Goal: Information Seeking & Learning: Compare options

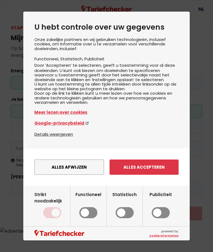
click at [70, 175] on button "Alles afwijzen" at bounding box center [69, 167] width 70 height 15
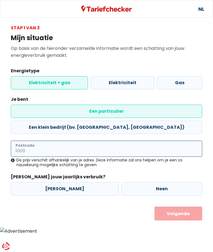
click at [96, 141] on input "Postcode" at bounding box center [106, 149] width 191 height 16
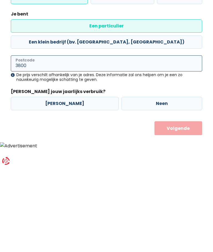
type input "3800"
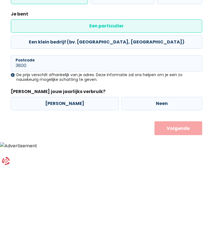
click at [58, 182] on label "[PERSON_NAME]" at bounding box center [65, 188] width 108 height 13
click at [58, 182] on input "[PERSON_NAME]" at bounding box center [65, 188] width 108 height 13
radio input "true"
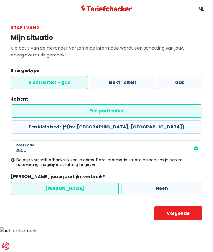
click at [185, 207] on button "Volgende" at bounding box center [178, 214] width 48 height 14
select select
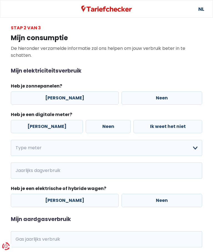
click at [67, 98] on label "[PERSON_NAME]" at bounding box center [65, 97] width 108 height 13
click at [67, 98] on input "[PERSON_NAME]" at bounding box center [65, 97] width 108 height 13
radio input "true"
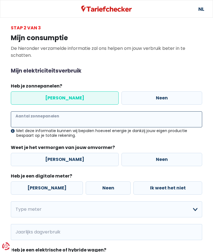
click at [79, 120] on input "Aantal zonnepanelen" at bounding box center [106, 119] width 191 height 16
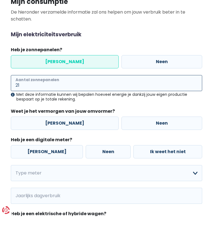
type input "21"
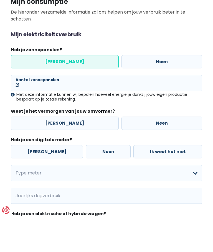
click at [61, 153] on label "[PERSON_NAME]" at bounding box center [65, 159] width 108 height 13
click at [61, 153] on input "[PERSON_NAME]" at bounding box center [65, 159] width 108 height 13
radio input "true"
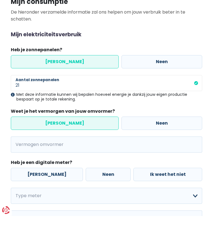
scroll to position [36, 0]
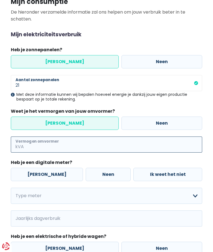
click at [53, 143] on input "Vermogen omvormer" at bounding box center [113, 145] width 177 height 16
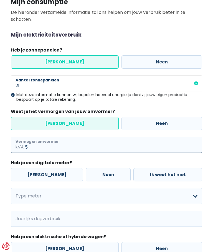
type input "5"
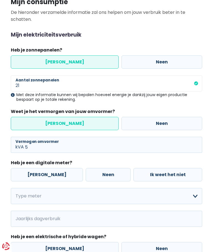
click at [43, 170] on label "[PERSON_NAME]" at bounding box center [47, 174] width 72 height 13
click at [43, 170] on input "[PERSON_NAME]" at bounding box center [47, 174] width 72 height 13
radio input "true"
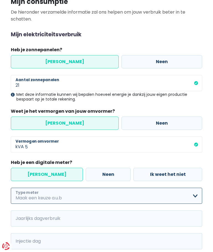
click at [66, 196] on select "Enkelvoudig Tweevoudig Enkelvoudig + uitsluitend nachttarief Tweevoudig + uitsl…" at bounding box center [106, 196] width 191 height 16
select select "day_night_bi_hourly"
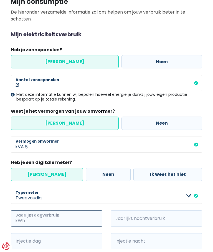
click at [78, 217] on input "Jaarlijks dagverbruik" at bounding box center [64, 218] width 76 height 16
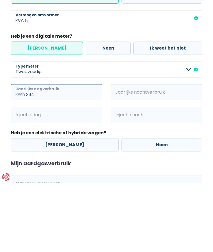
type input "394"
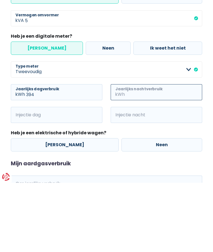
click at [145, 154] on input "Jaarlijks nachtverbruik" at bounding box center [164, 162] width 76 height 16
type input "917"
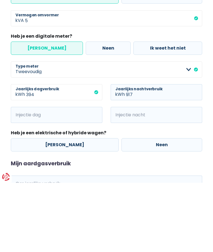
click at [58, 176] on input "Injectie dag" at bounding box center [64, 184] width 76 height 16
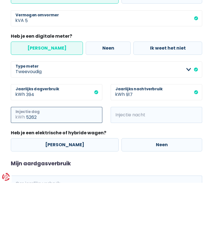
type input "5262"
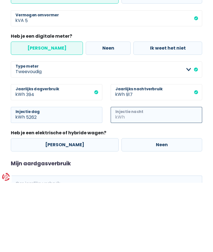
click at [141, 176] on input "Injectie nacht" at bounding box center [164, 184] width 76 height 16
type input "2175"
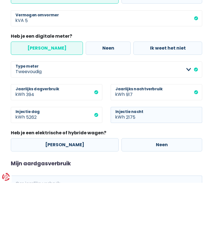
click at [153, 208] on label "Neen" at bounding box center [161, 214] width 81 height 13
click at [153, 208] on input "Neen" at bounding box center [161, 214] width 81 height 13
radio input "true"
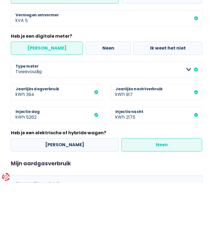
scroll to position [120, 0]
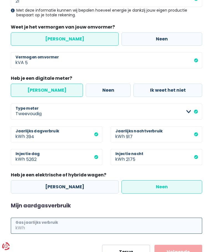
click at [90, 226] on input "Gas jaarlijks verbruik" at bounding box center [114, 226] width 176 height 16
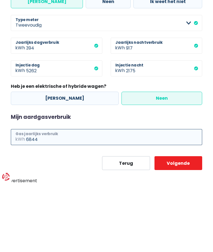
type input "6844"
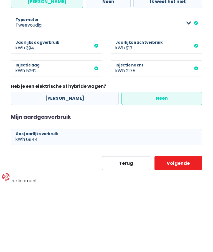
click at [181, 226] on button "Volgende" at bounding box center [178, 233] width 48 height 14
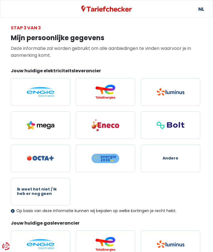
click at [109, 125] on img at bounding box center [105, 125] width 28 height 13
click at [109, 125] on input "radio" at bounding box center [105, 125] width 59 height 28
radio input "true"
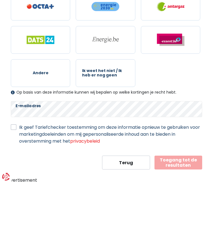
scroll to position [215, 0]
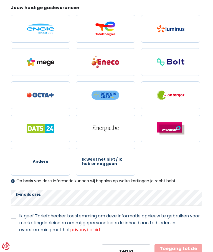
click at [19, 213] on label "Ik geef Tariefchecker toestemming om deze informatie opnieuw te gebruiken voor …" at bounding box center [110, 222] width 183 height 21
click at [16, 213] on input "Ik geef Tariefchecker toestemming om deze informatie opnieuw te gebruiken voor …" at bounding box center [14, 215] width 6 height 6
checkbox input "true"
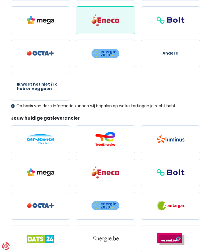
scroll to position [103, 0]
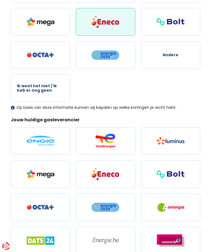
click at [113, 171] on img at bounding box center [105, 174] width 28 height 13
click at [113, 171] on input "radio" at bounding box center [105, 175] width 59 height 28
radio input "true"
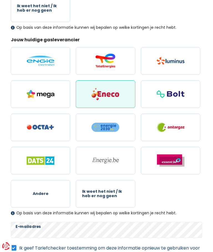
scroll to position [215, 0]
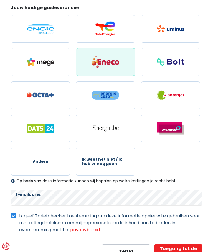
click at [182, 250] on button "Toegang tot de resultaten" at bounding box center [178, 251] width 48 height 14
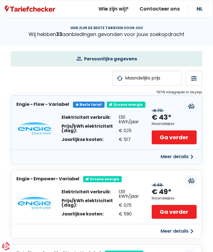
click at [193, 155] on button "Meer details" at bounding box center [176, 157] width 39 height 10
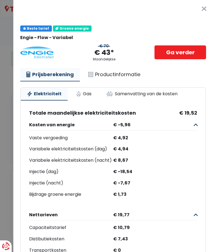
click at [81, 90] on link "Gas" at bounding box center [84, 94] width 28 height 12
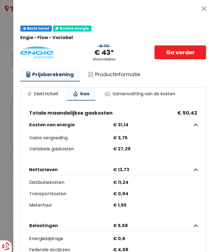
click at [178, 56] on link "Ga verder" at bounding box center [180, 52] width 52 height 14
click at [183, 52] on link "Ga verder" at bounding box center [180, 52] width 52 height 14
